Goal: Information Seeking & Learning: Learn about a topic

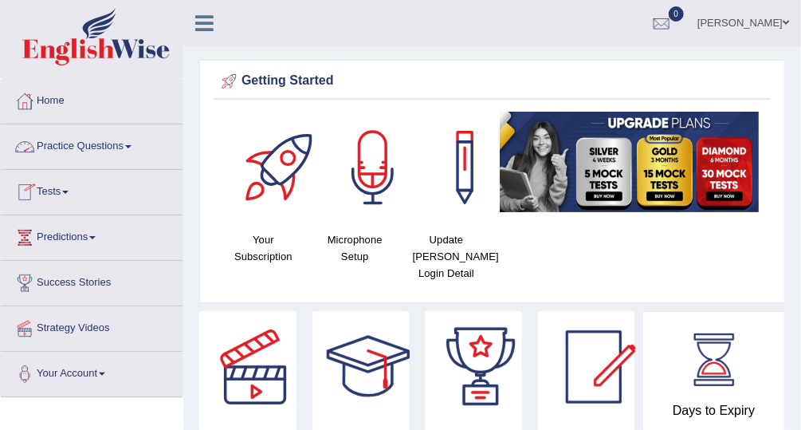
click at [116, 156] on link "Practice Questions" at bounding box center [92, 144] width 182 height 40
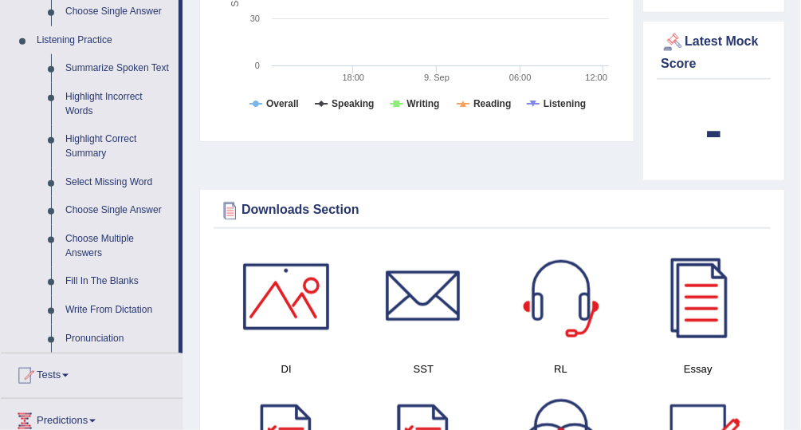
scroll to position [644, 0]
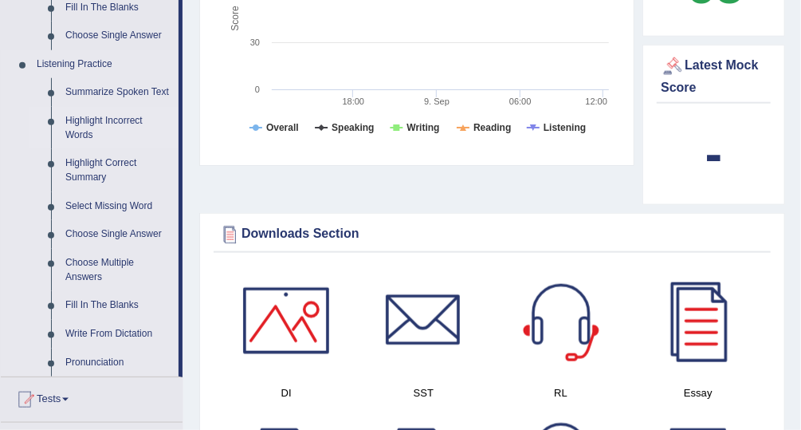
click at [114, 116] on link "Highlight Incorrect Words" at bounding box center [118, 128] width 120 height 42
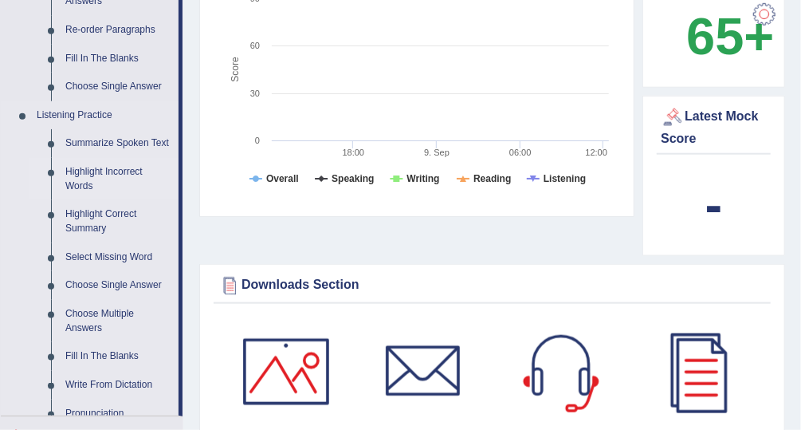
scroll to position [989, 0]
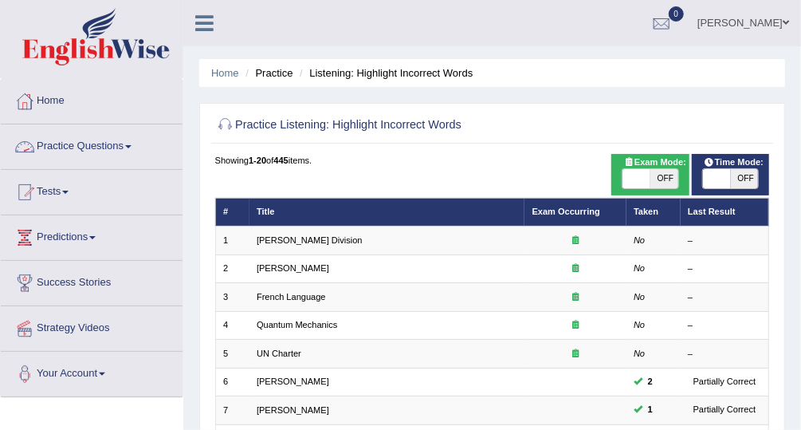
click at [100, 143] on link "Practice Questions" at bounding box center [92, 144] width 182 height 40
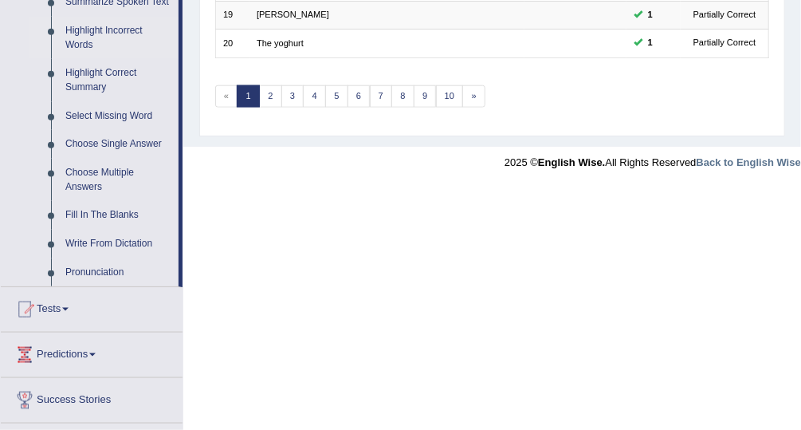
scroll to position [754, 0]
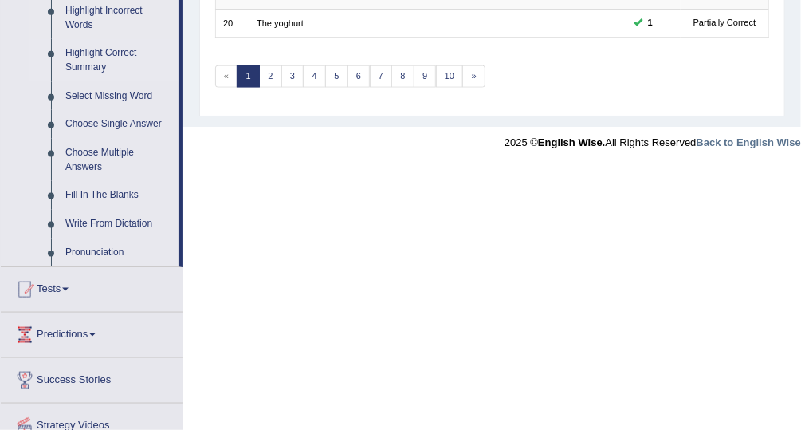
click at [123, 53] on link "Highlight Correct Summary" at bounding box center [118, 60] width 120 height 42
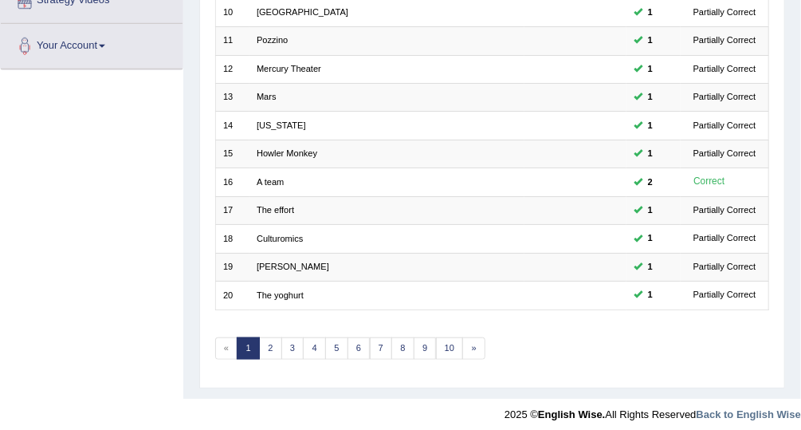
scroll to position [301, 0]
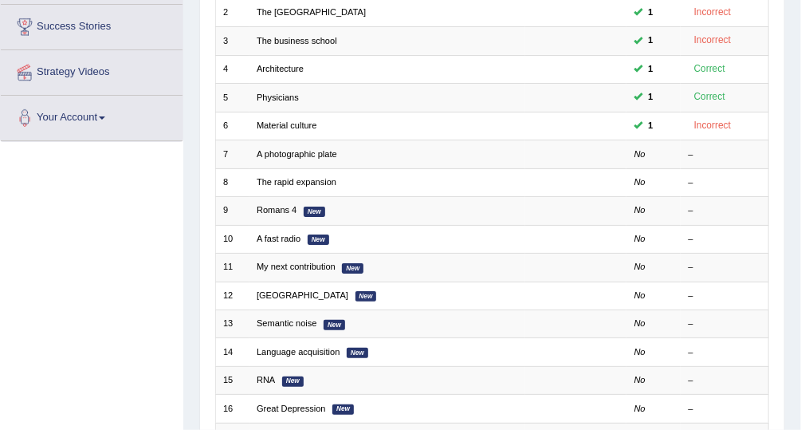
scroll to position [303, 0]
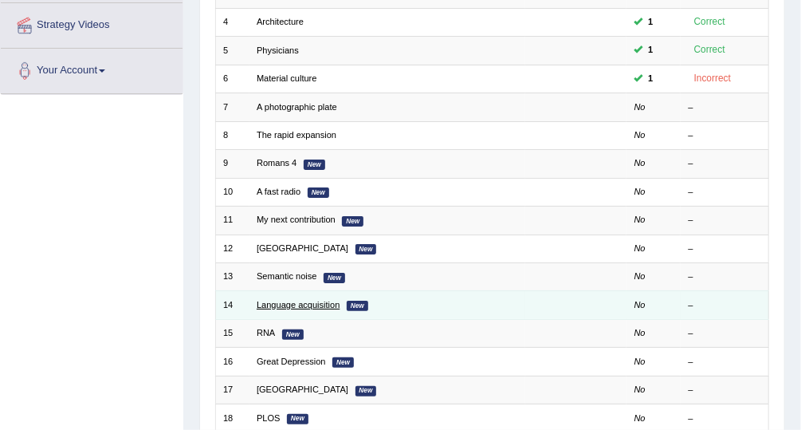
click at [301, 303] on link "Language acquisition" at bounding box center [298, 305] width 83 height 10
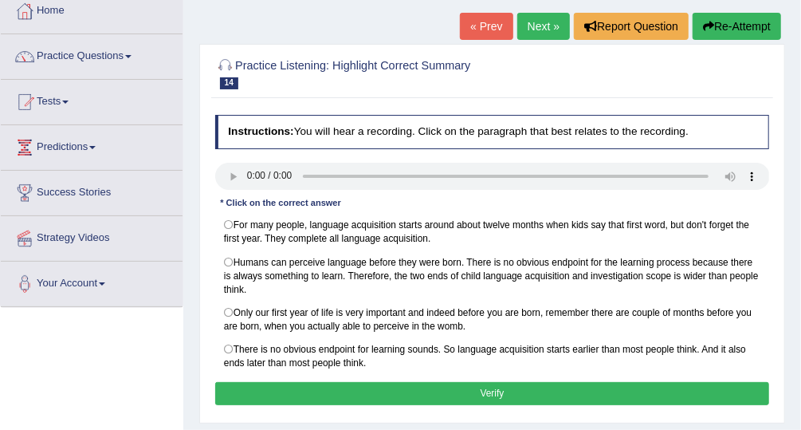
scroll to position [104, 0]
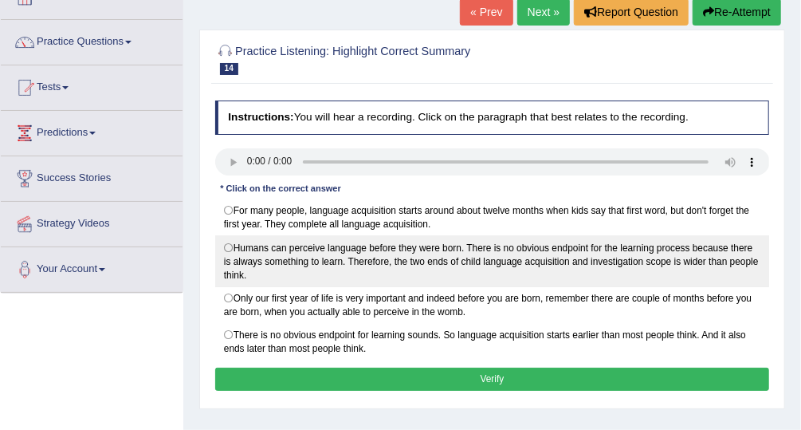
click at [228, 244] on label "Humans can perceive language before they were born. There is no obvious endpoin…" at bounding box center [492, 260] width 555 height 51
radio input "true"
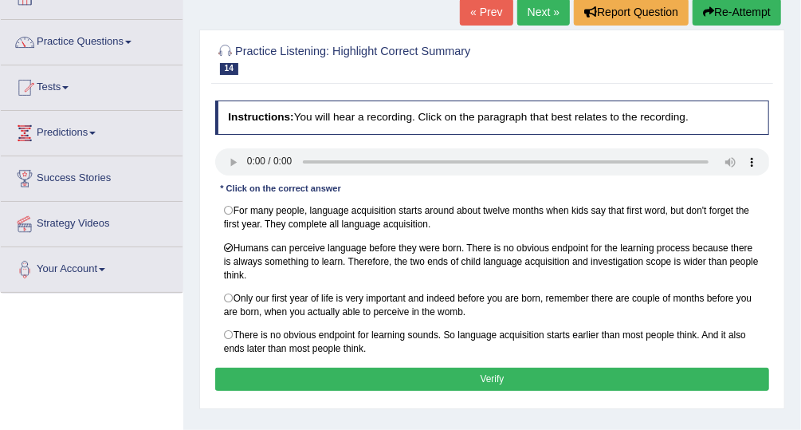
click at [345, 368] on button "Verify" at bounding box center [492, 379] width 555 height 23
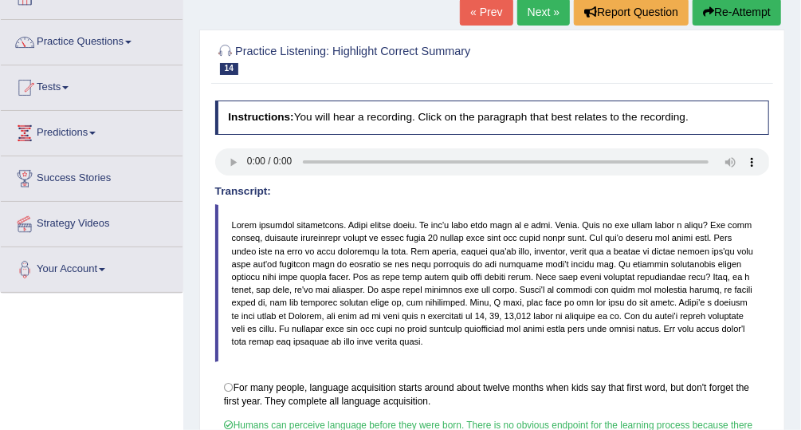
drag, startPoint x: 801, startPoint y: 205, endPoint x: 788, endPoint y: 269, distance: 65.2
click at [788, 269] on div "Home Practice Listening: Highlight Correct Summary Language acquisition « Prev …" at bounding box center [492, 294] width 618 height 797
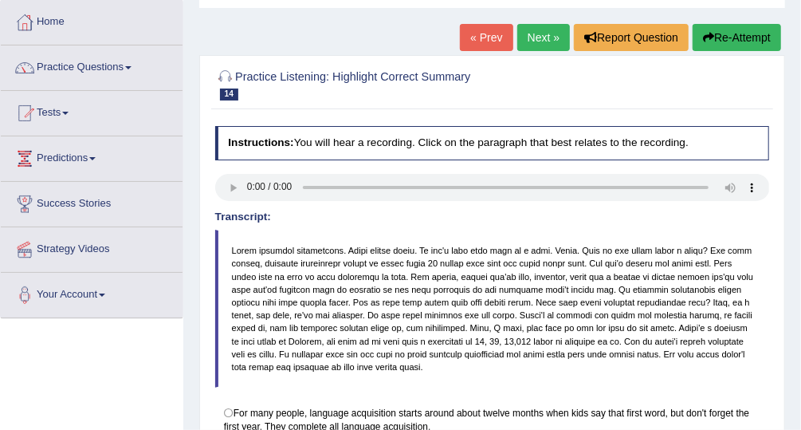
scroll to position [78, 0]
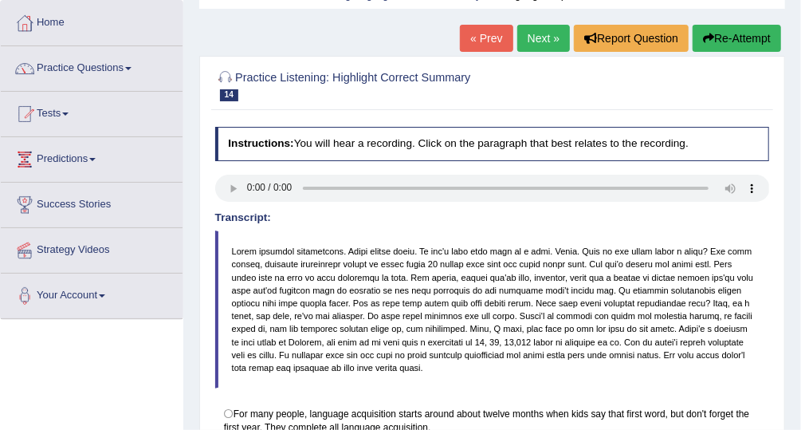
click at [551, 41] on link "Next »" at bounding box center [543, 38] width 53 height 27
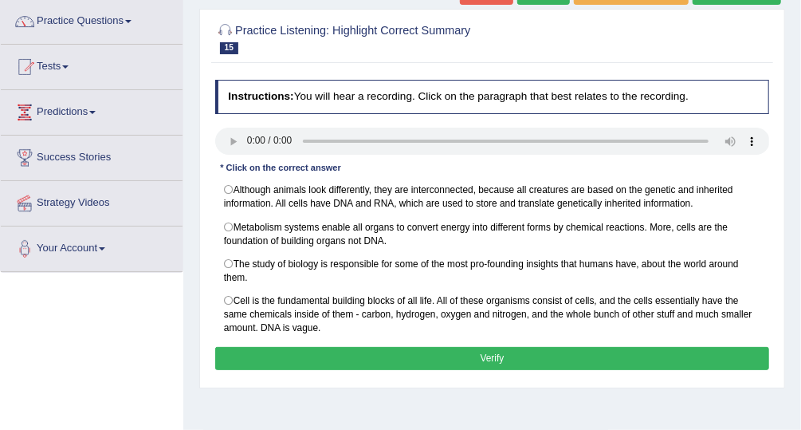
scroll to position [129, 0]
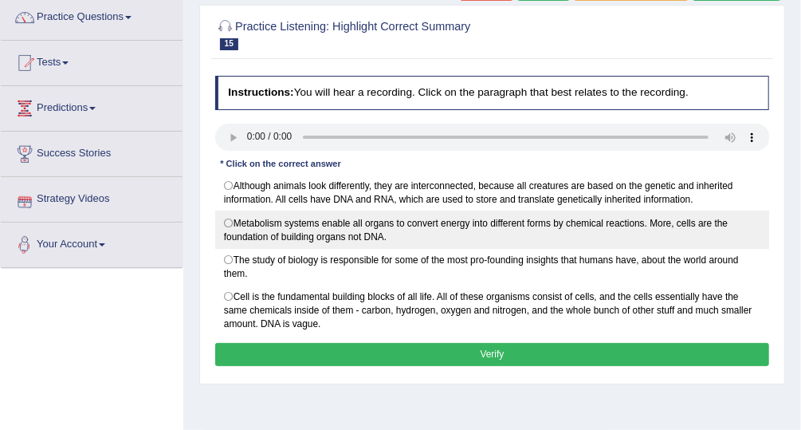
click at [228, 215] on label "Metabolism systems enable all organs to convert energy into different forms by …" at bounding box center [492, 228] width 555 height 37
radio input "true"
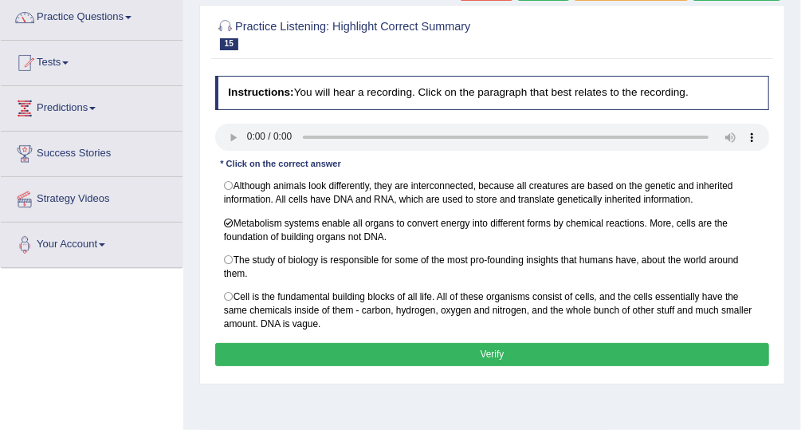
click at [317, 344] on button "Verify" at bounding box center [492, 354] width 555 height 23
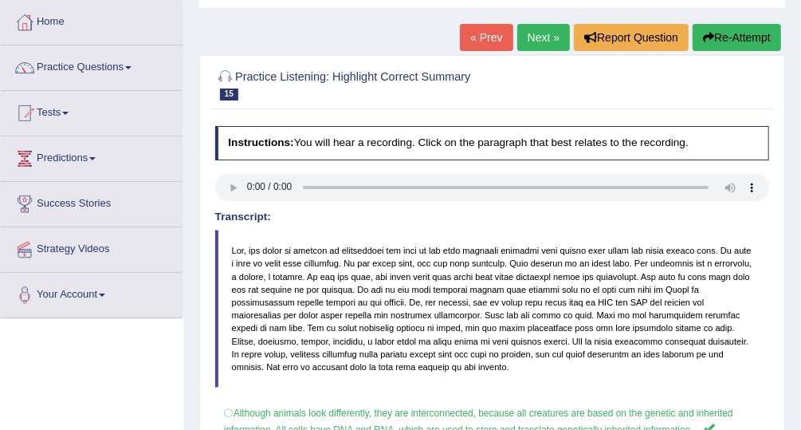
scroll to position [78, 0]
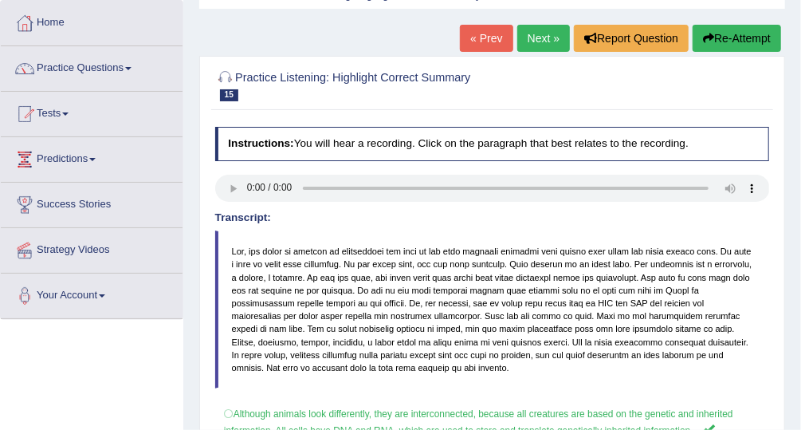
click at [550, 38] on link "Next »" at bounding box center [543, 38] width 53 height 27
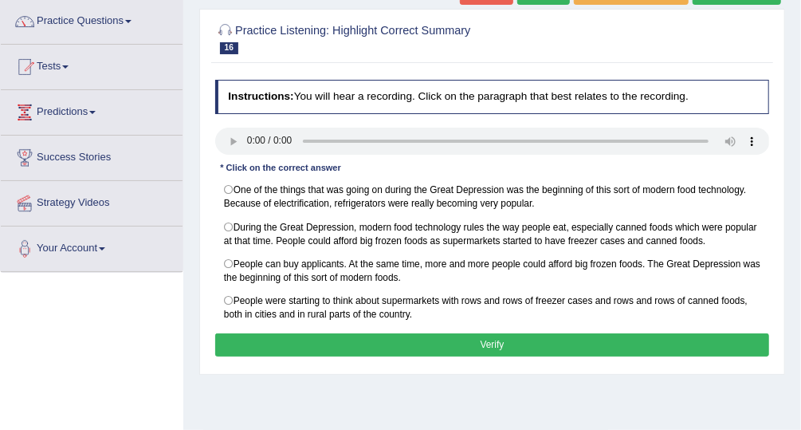
scroll to position [128, 0]
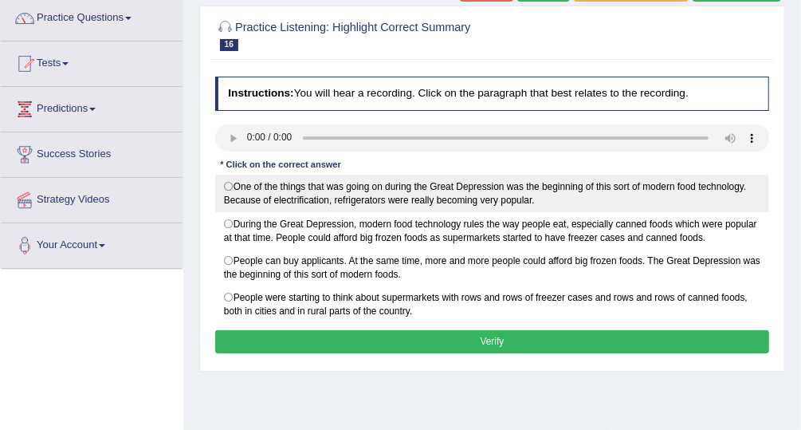
click at [220, 181] on label "One of the things that was going on during the Great Depression was the beginni…" at bounding box center [492, 193] width 555 height 37
radio input "true"
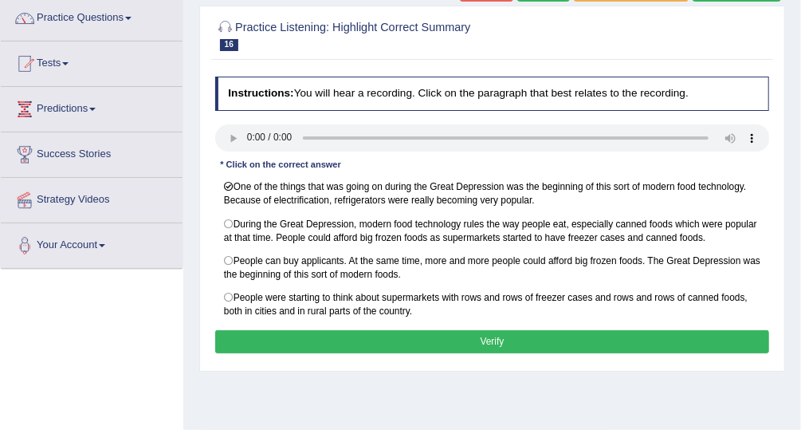
click at [402, 336] on button "Verify" at bounding box center [492, 341] width 555 height 23
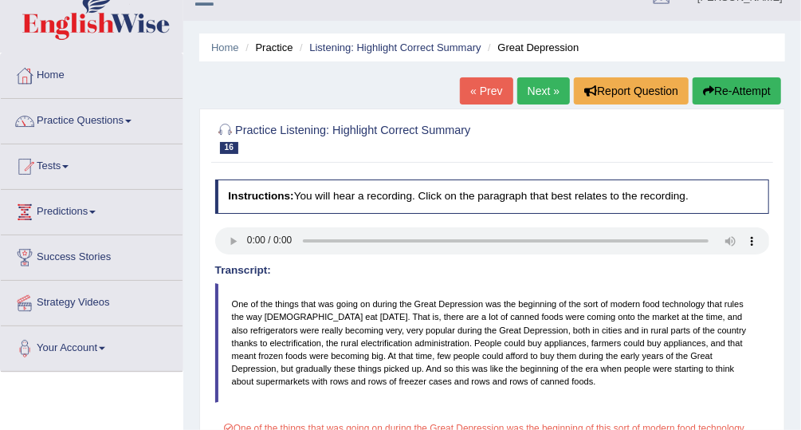
scroll to position [25, 0]
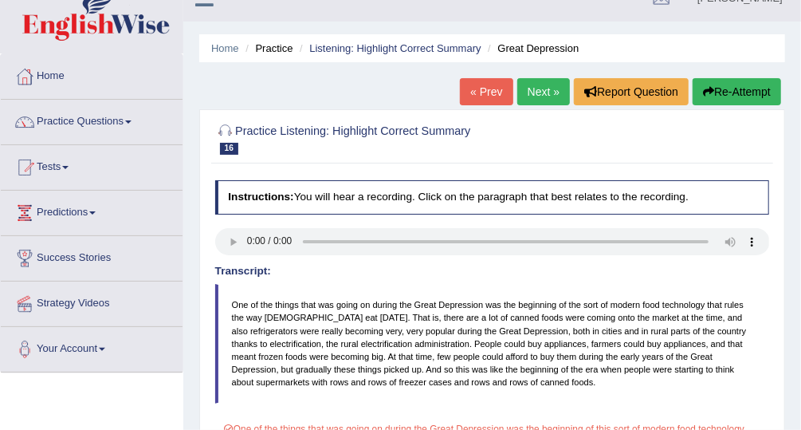
click at [542, 97] on link "Next »" at bounding box center [543, 91] width 53 height 27
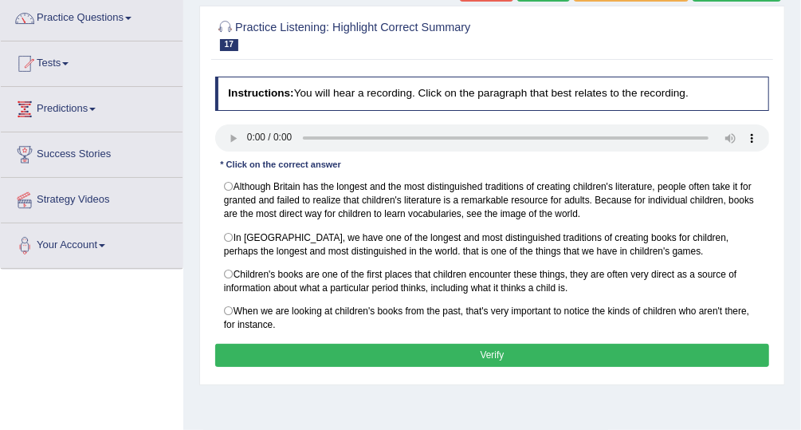
scroll to position [129, 0]
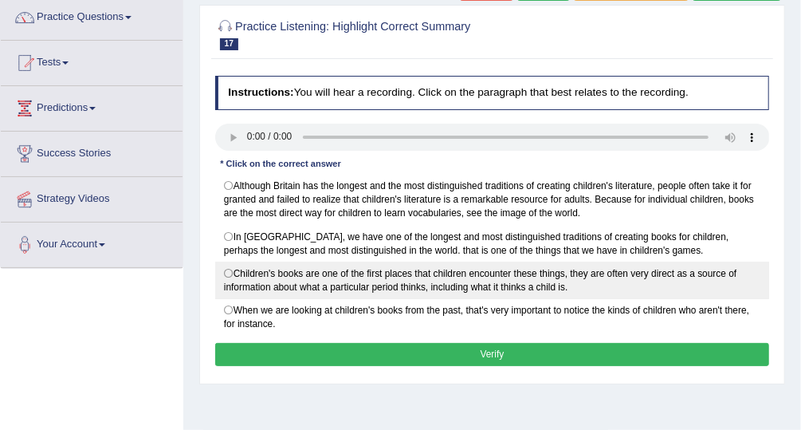
click at [227, 266] on label "Children's books are one of the first places that children encounter these thin…" at bounding box center [492, 279] width 555 height 37
radio input "true"
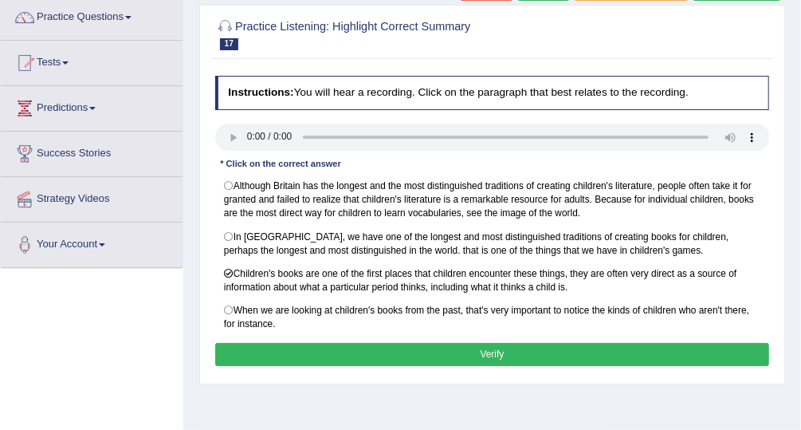
click at [386, 346] on button "Verify" at bounding box center [492, 354] width 555 height 23
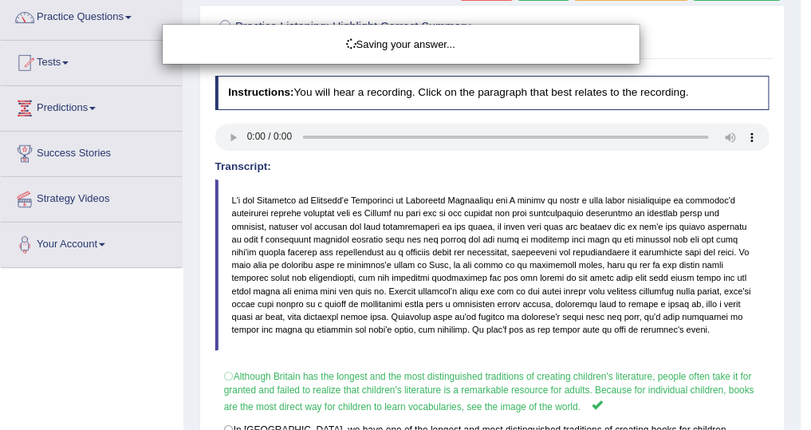
click at [681, 36] on div "Saving your answer..." at bounding box center [405, 215] width 811 height 430
click at [597, 12] on div "Saving your answer..." at bounding box center [405, 215] width 811 height 430
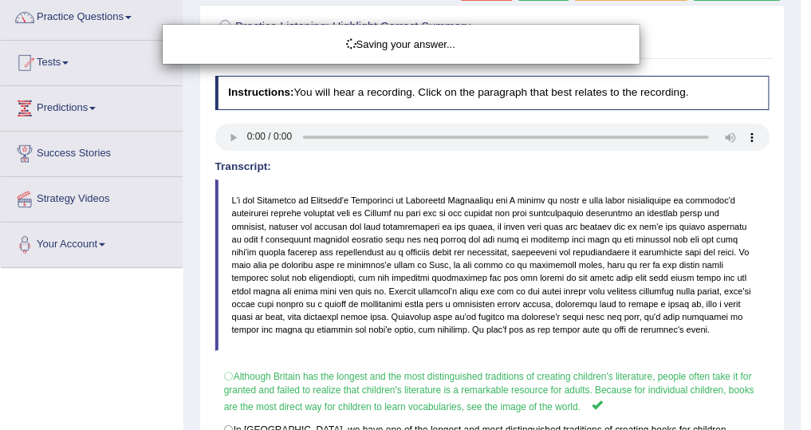
click at [800, 192] on div "Saving your answer..." at bounding box center [405, 215] width 811 height 430
click at [704, 165] on div "Saving your answer..." at bounding box center [405, 215] width 811 height 430
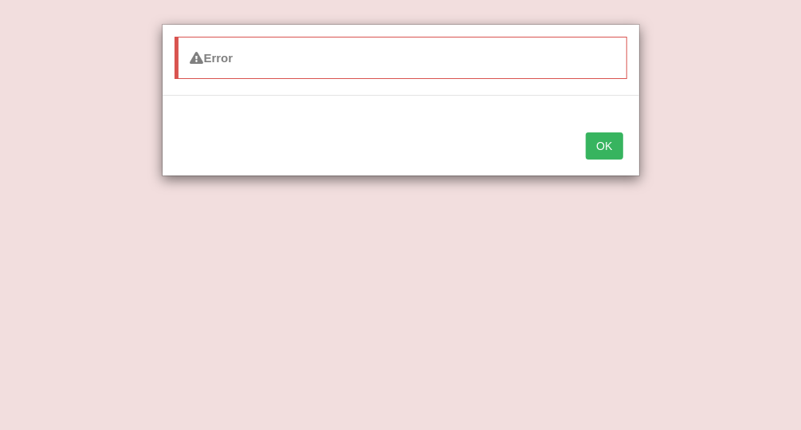
click at [612, 135] on button "OK" at bounding box center [604, 145] width 37 height 27
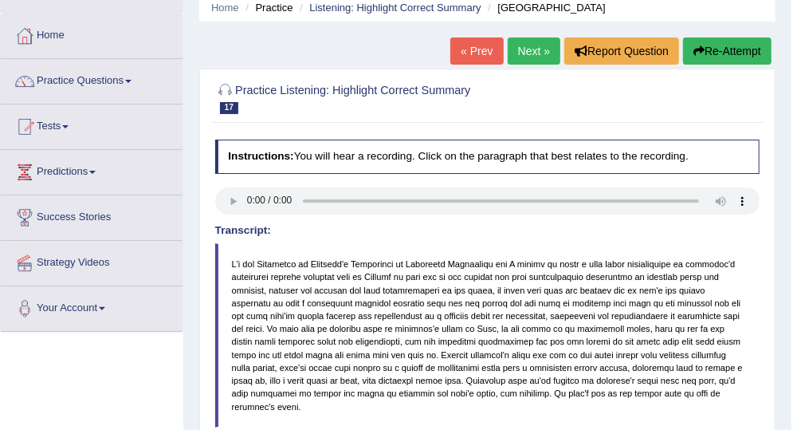
scroll to position [0, 0]
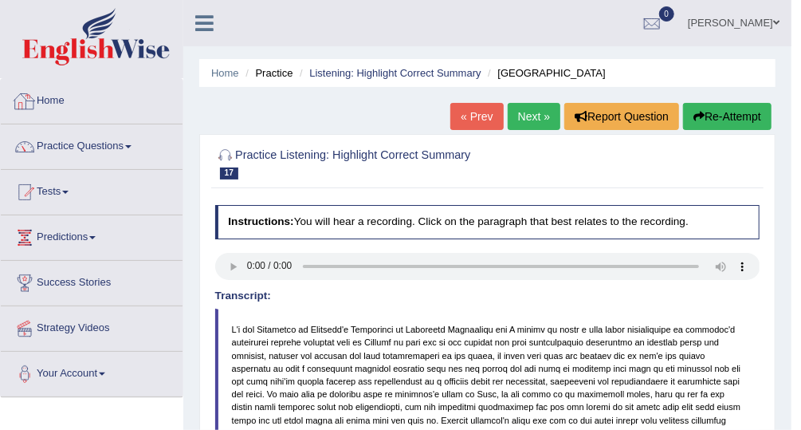
click at [87, 100] on link "Home" at bounding box center [92, 99] width 182 height 40
click at [87, 100] on link "Home" at bounding box center [90, 99] width 178 height 40
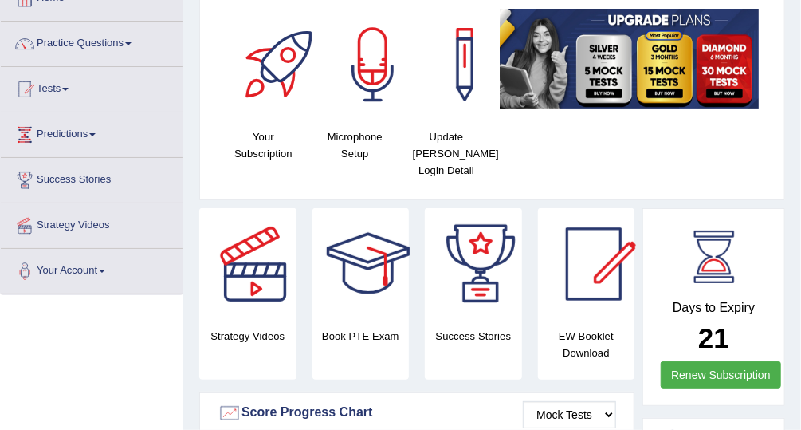
scroll to position [92, 0]
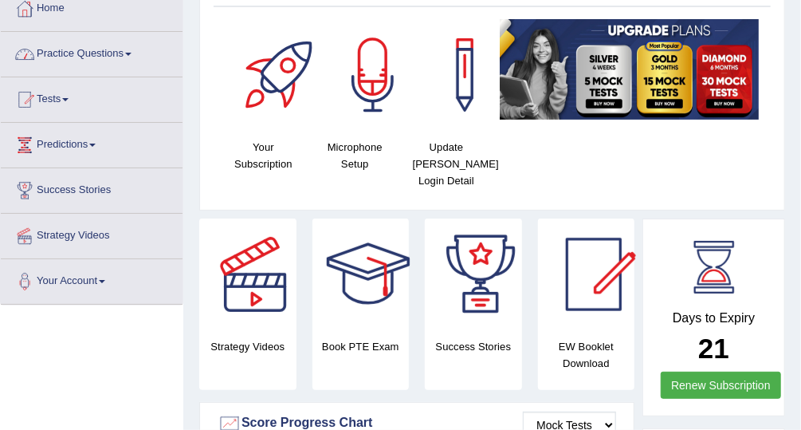
click at [97, 58] on link "Practice Questions" at bounding box center [92, 52] width 182 height 40
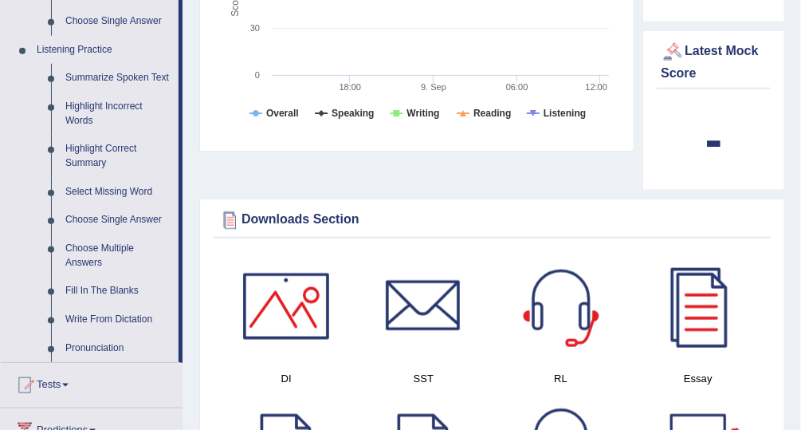
scroll to position [676, 0]
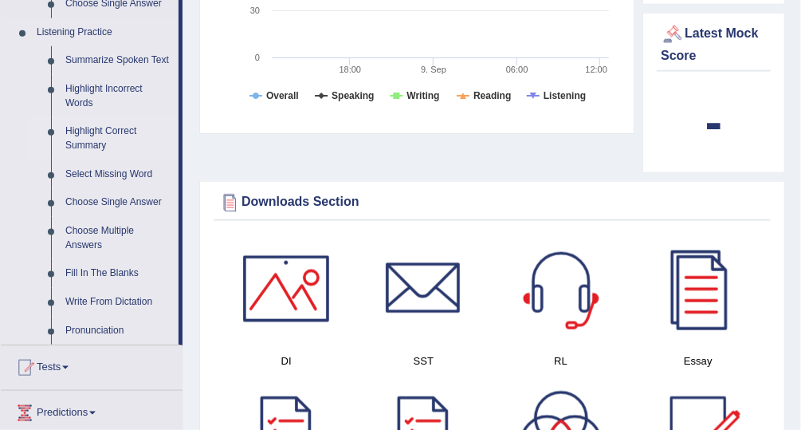
click at [97, 137] on link "Highlight Correct Summary" at bounding box center [118, 138] width 120 height 42
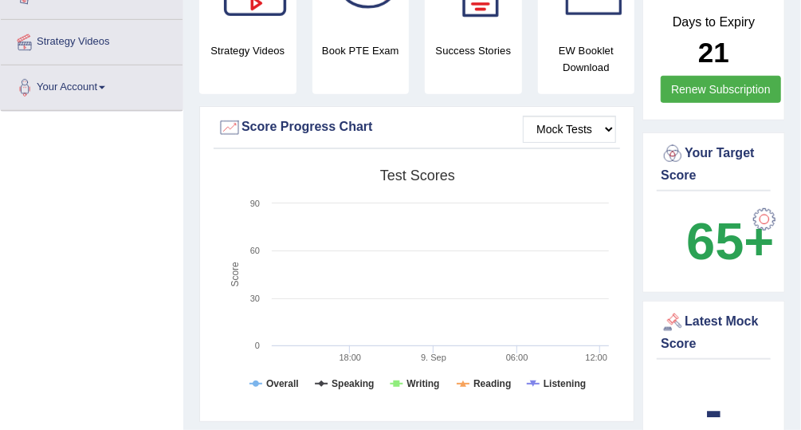
scroll to position [1117, 0]
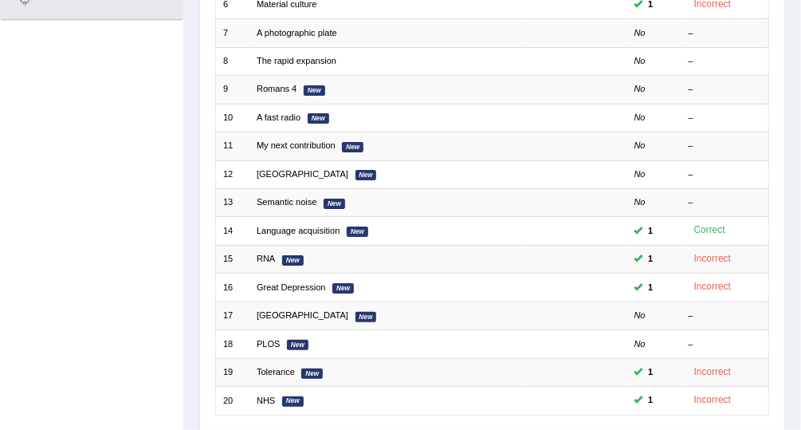
scroll to position [482, 0]
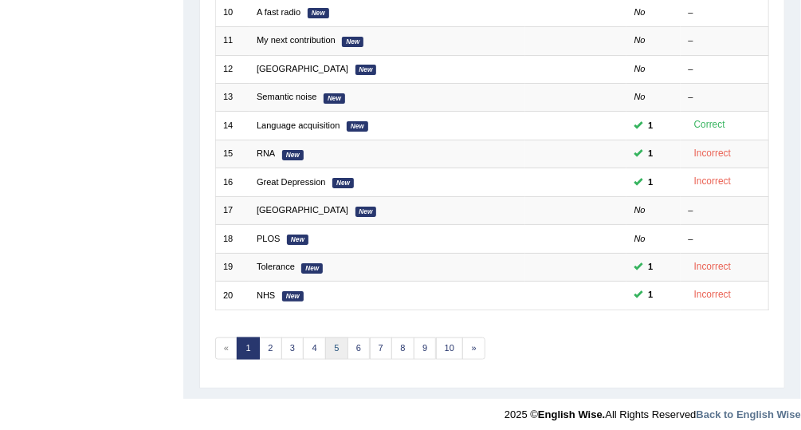
click at [332, 337] on link "5" at bounding box center [336, 348] width 23 height 22
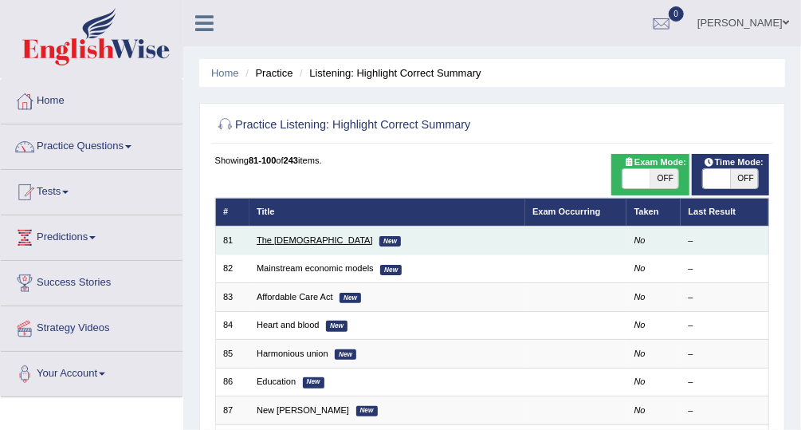
click at [301, 243] on link "The [DEMOGRAPHIC_DATA]" at bounding box center [315, 240] width 116 height 10
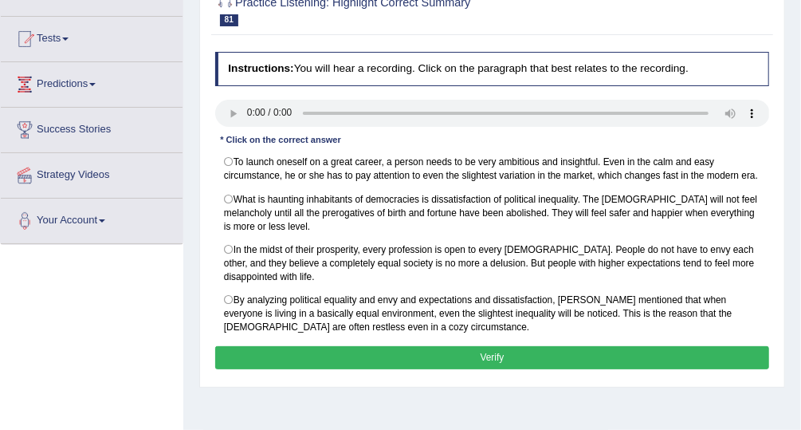
scroll to position [151, 0]
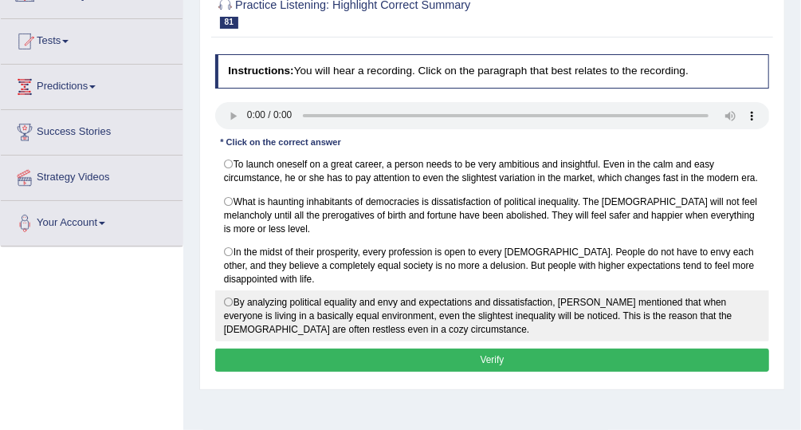
click at [231, 295] on label "By analyzing political equality and envy and expectations and dissatisfaction, …" at bounding box center [492, 315] width 555 height 51
radio input "true"
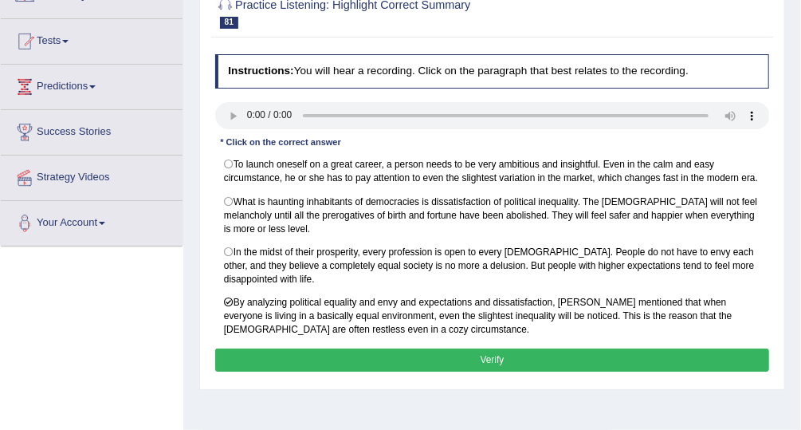
click at [389, 351] on button "Verify" at bounding box center [492, 359] width 555 height 23
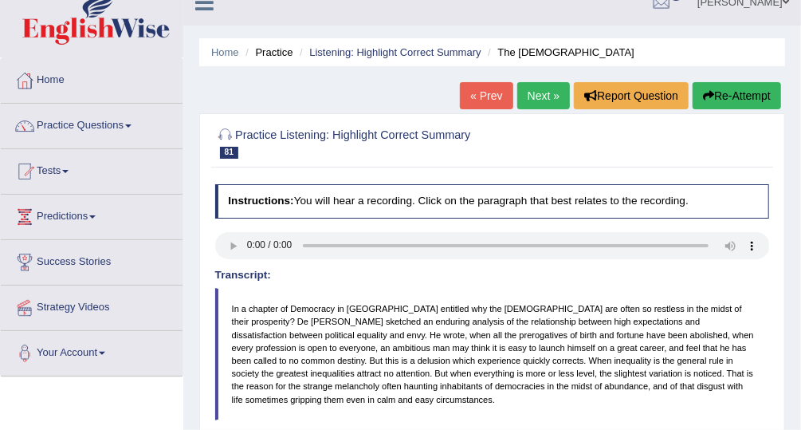
scroll to position [0, 0]
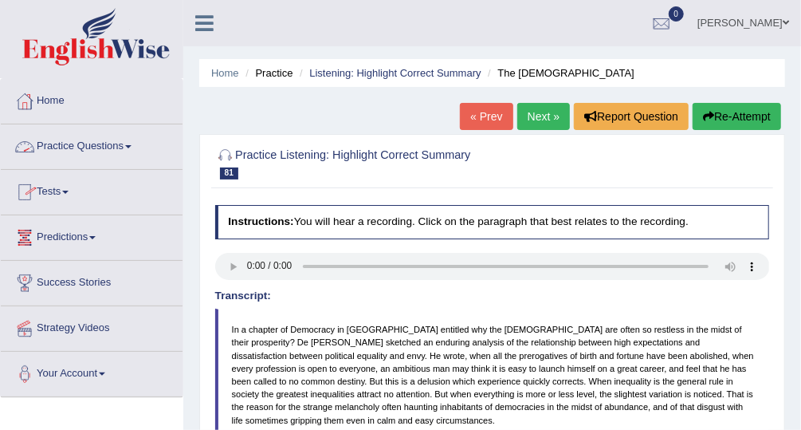
click at [104, 141] on link "Practice Questions" at bounding box center [92, 144] width 182 height 40
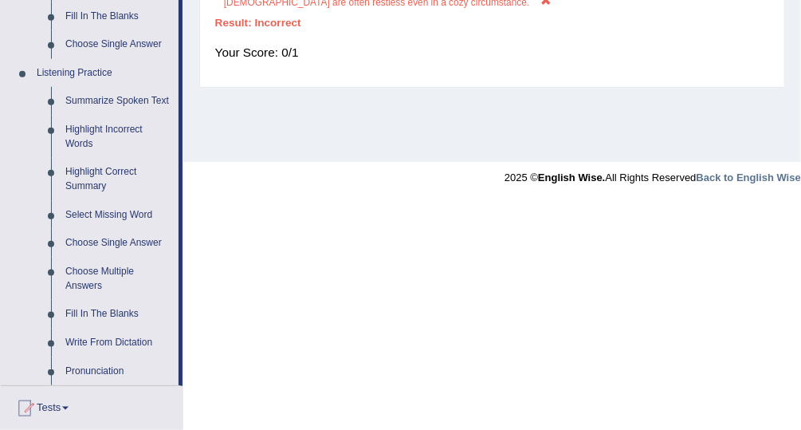
scroll to position [734, 0]
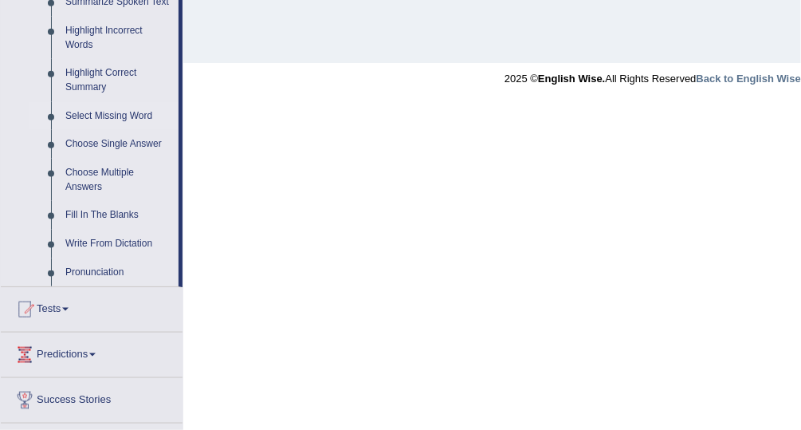
click at [113, 117] on link "Select Missing Word" at bounding box center [118, 116] width 120 height 29
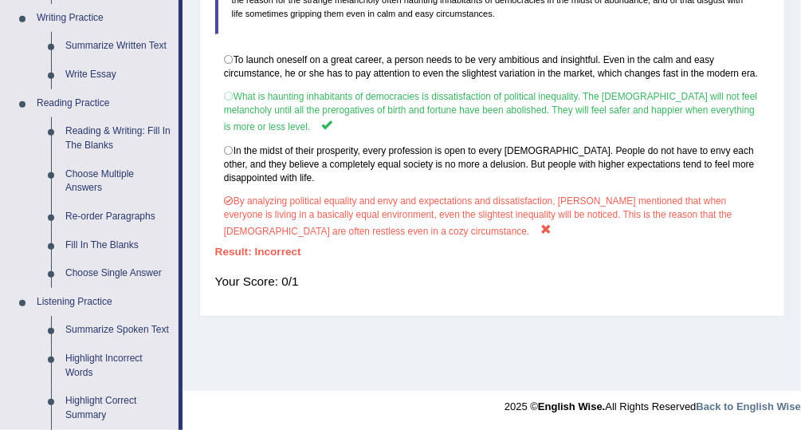
scroll to position [755, 0]
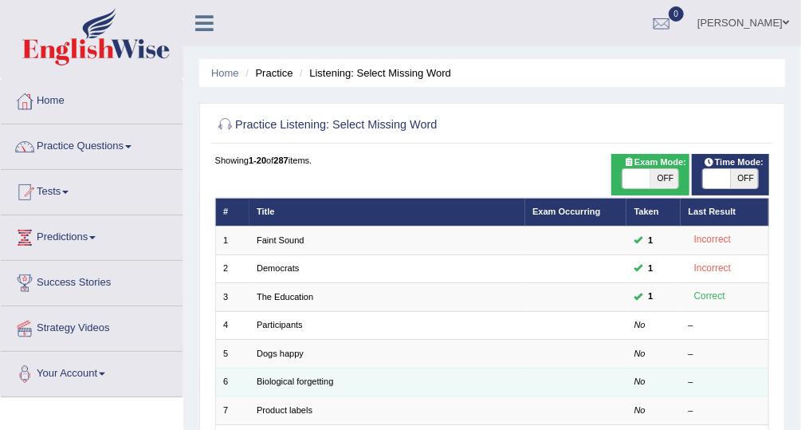
click at [280, 387] on td "Biological forgetting" at bounding box center [388, 382] width 276 height 28
click at [289, 379] on link "Biological forgetting" at bounding box center [295, 381] width 77 height 10
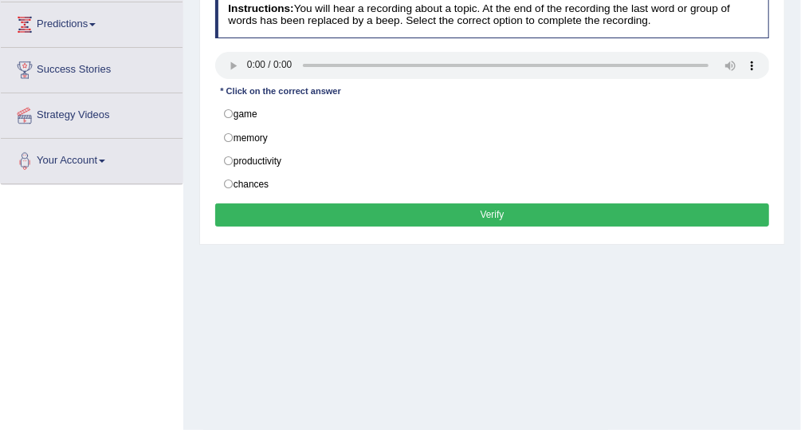
scroll to position [203, 0]
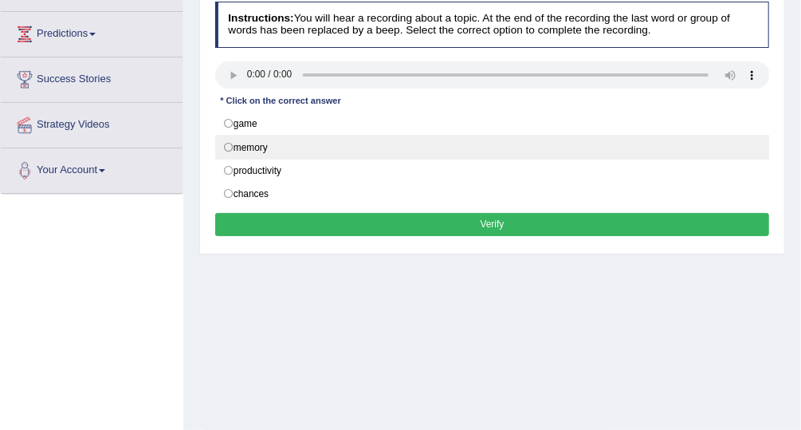
click at [230, 139] on label "memory" at bounding box center [492, 147] width 555 height 24
radio input "true"
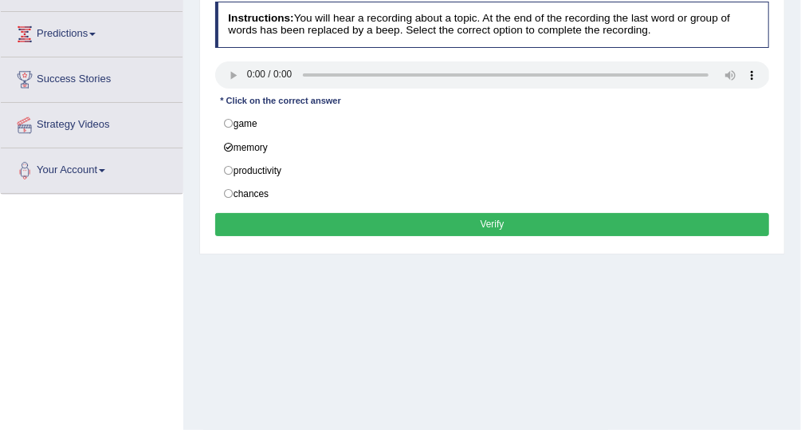
click at [338, 219] on button "Verify" at bounding box center [492, 224] width 555 height 23
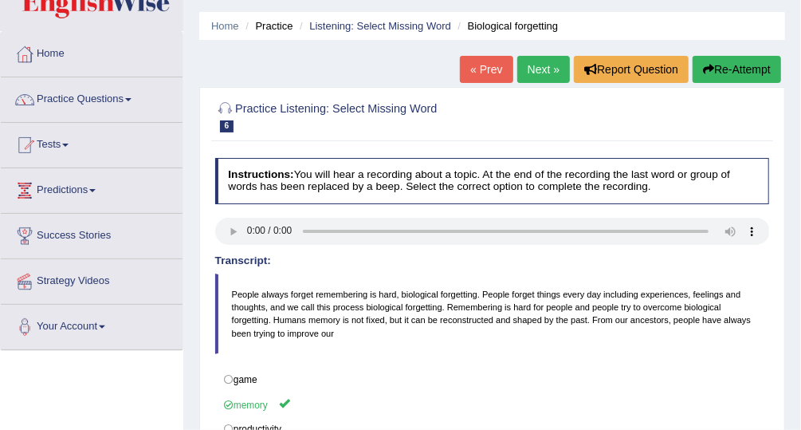
scroll to position [48, 0]
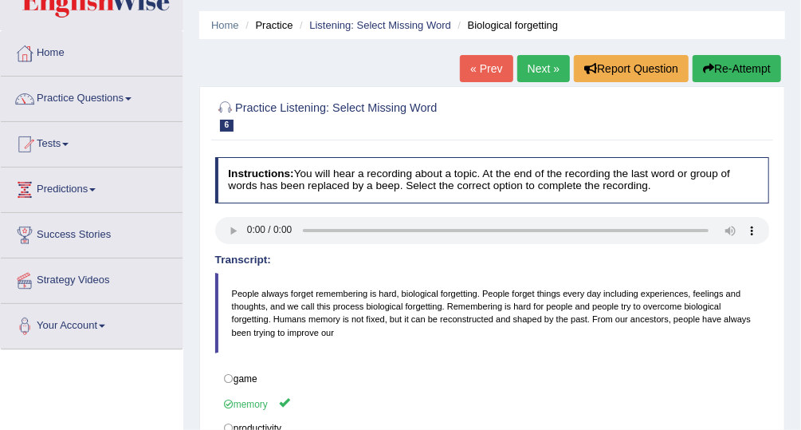
click at [551, 74] on link "Next »" at bounding box center [543, 68] width 53 height 27
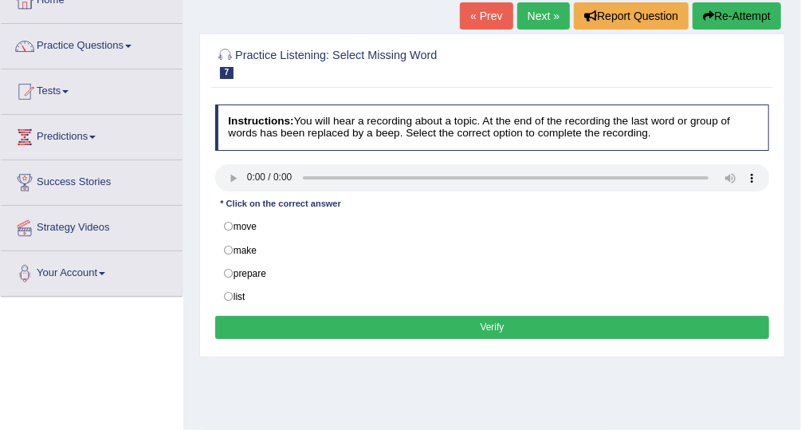
scroll to position [100, 0]
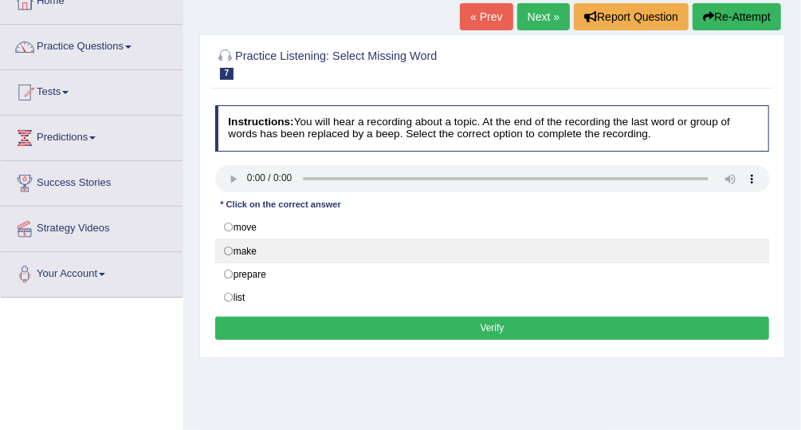
click at [226, 251] on label "make" at bounding box center [492, 250] width 555 height 24
radio input "true"
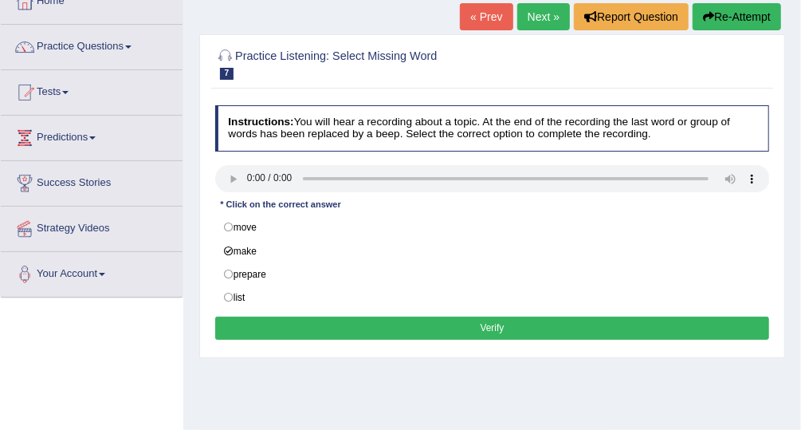
click at [297, 324] on button "Verify" at bounding box center [492, 328] width 555 height 23
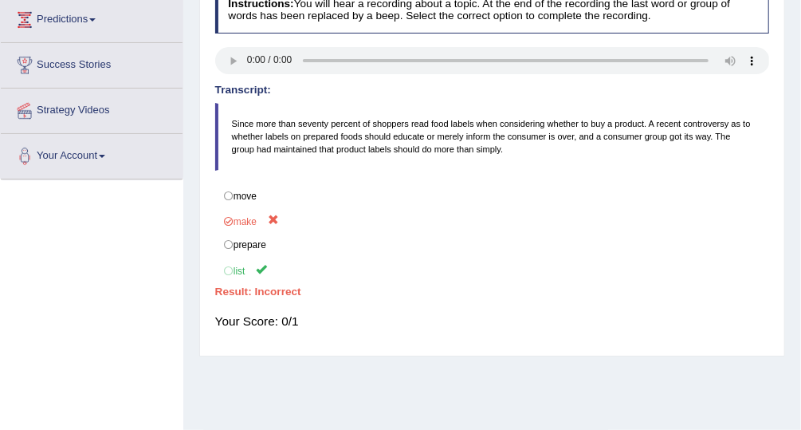
scroll to position [0, 0]
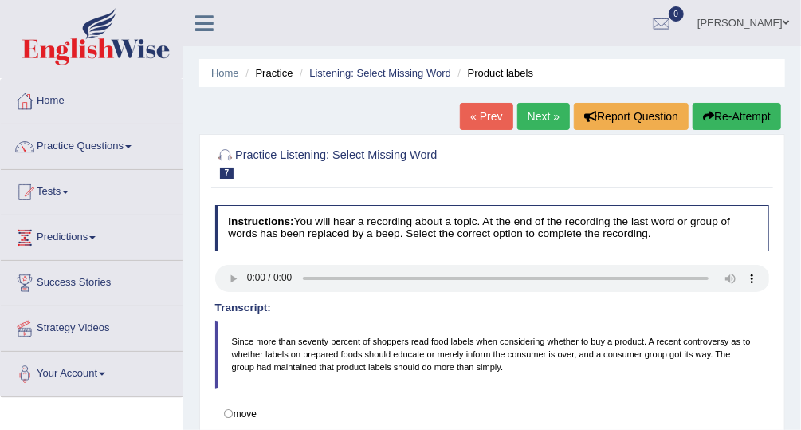
click at [543, 120] on link "Next »" at bounding box center [543, 116] width 53 height 27
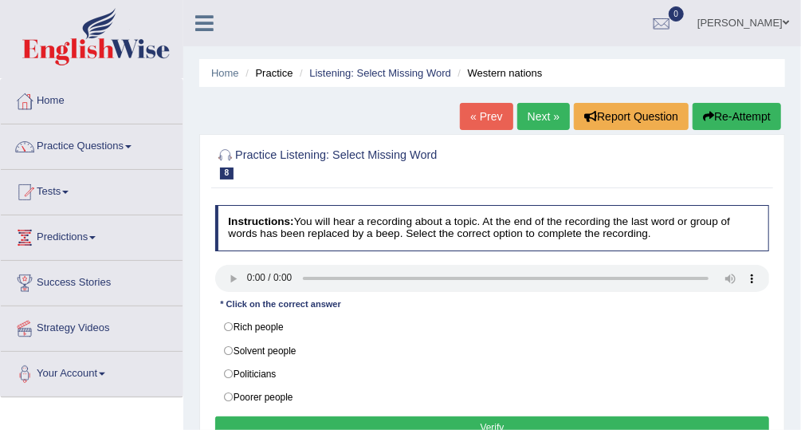
scroll to position [83, 0]
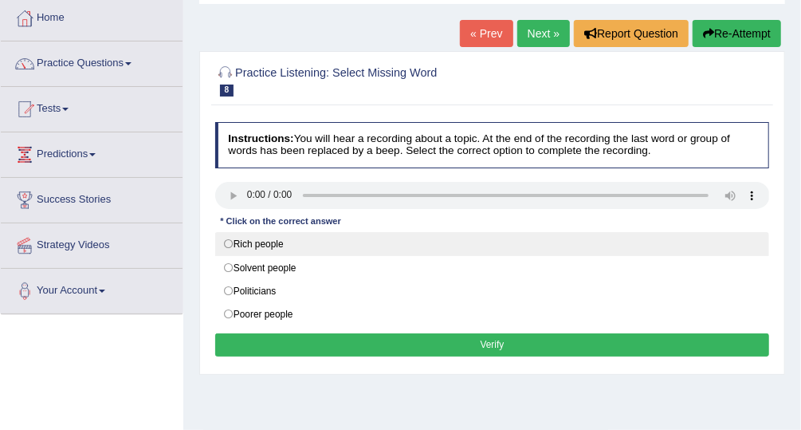
click at [228, 243] on label "Rich people" at bounding box center [492, 244] width 555 height 24
radio input "true"
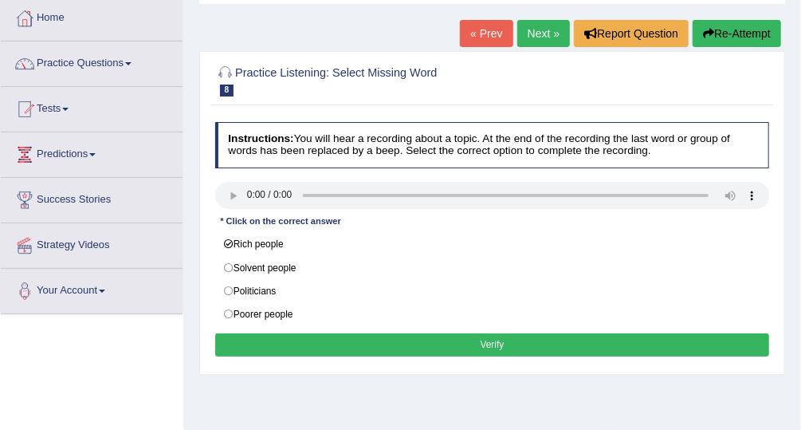
click at [303, 337] on button "Verify" at bounding box center [492, 344] width 555 height 23
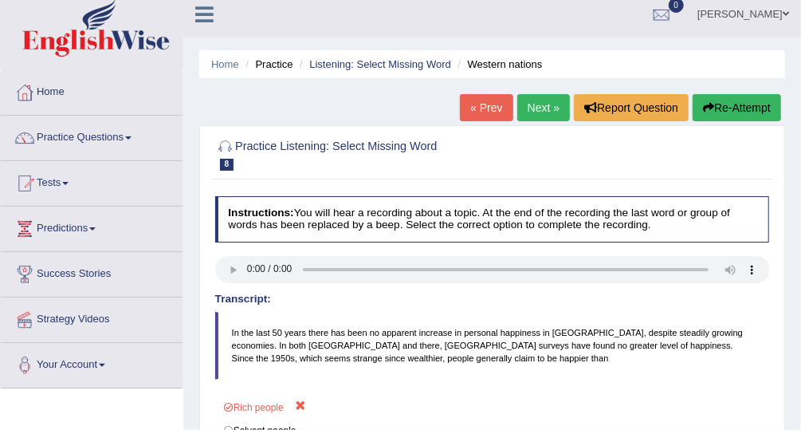
scroll to position [0, 0]
